Goal: Task Accomplishment & Management: Use online tool/utility

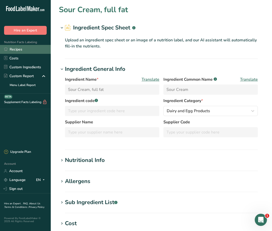
click at [21, 51] on link "Recipes" at bounding box center [25, 49] width 51 height 9
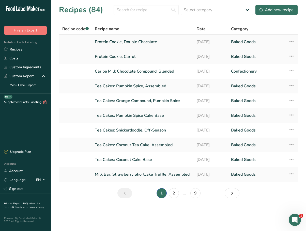
click at [109, 41] on link "Protein Cookie, Double Chocolate" at bounding box center [142, 42] width 95 height 11
click at [119, 86] on link "Tea Cakes: Pumpkin Spice, Assembled" at bounding box center [142, 86] width 95 height 11
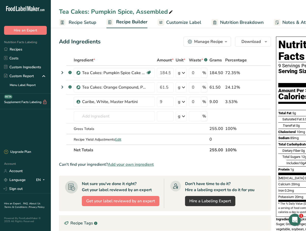
click at [176, 25] on span "Customize Label" at bounding box center [183, 22] width 35 height 7
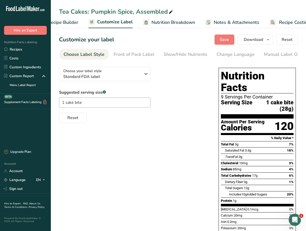
scroll to position [0, 80]
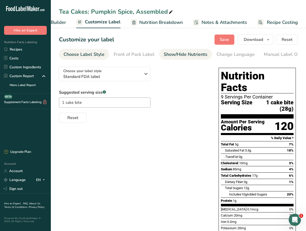
click at [198, 54] on div "Show/Hide Nutrients" at bounding box center [185, 54] width 44 height 7
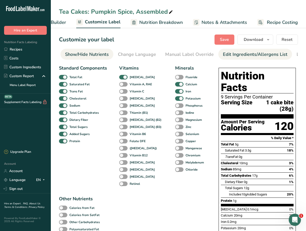
click at [225, 53] on div "Edit Ingredients/Allergens List" at bounding box center [255, 54] width 64 height 7
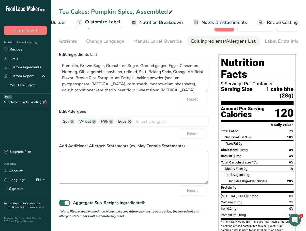
scroll to position [25, 0]
